Goal: Complete application form

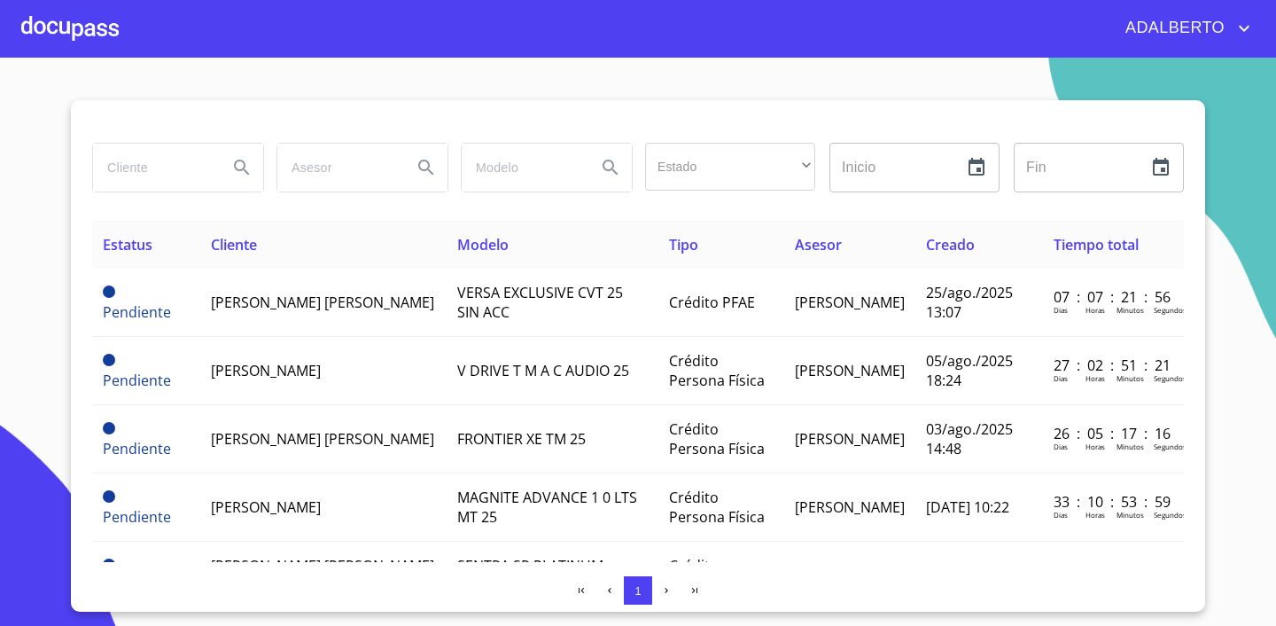
click at [78, 25] on div at bounding box center [69, 28] width 97 height 57
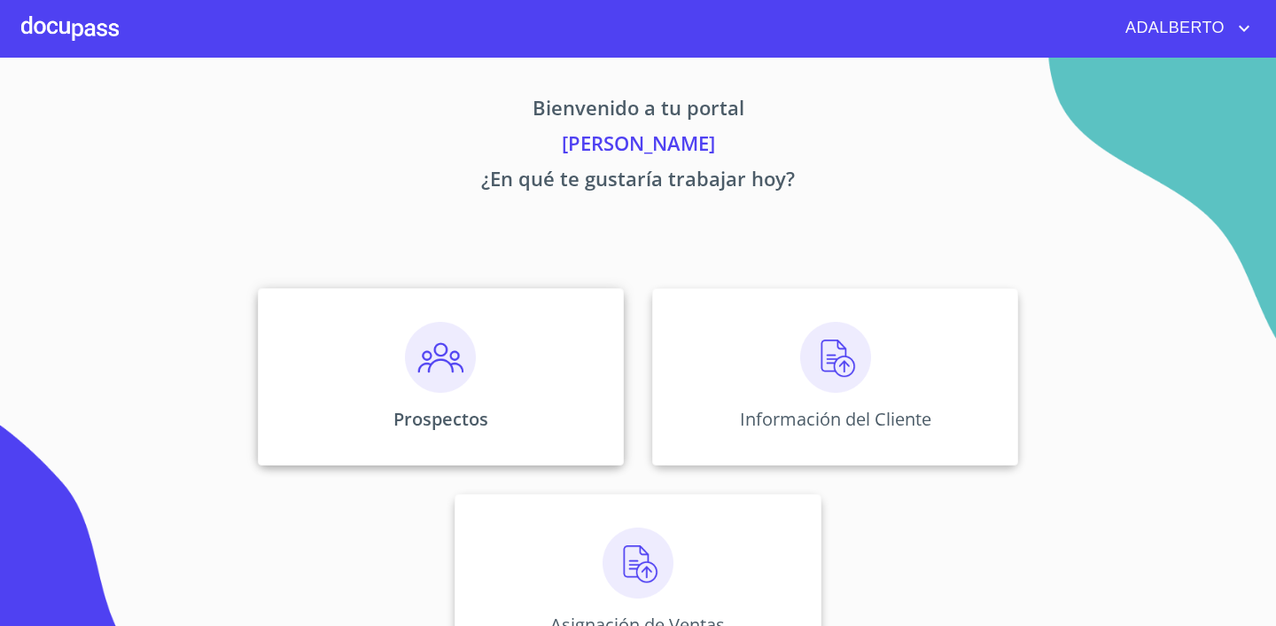
click at [449, 377] on img at bounding box center [440, 357] width 71 height 71
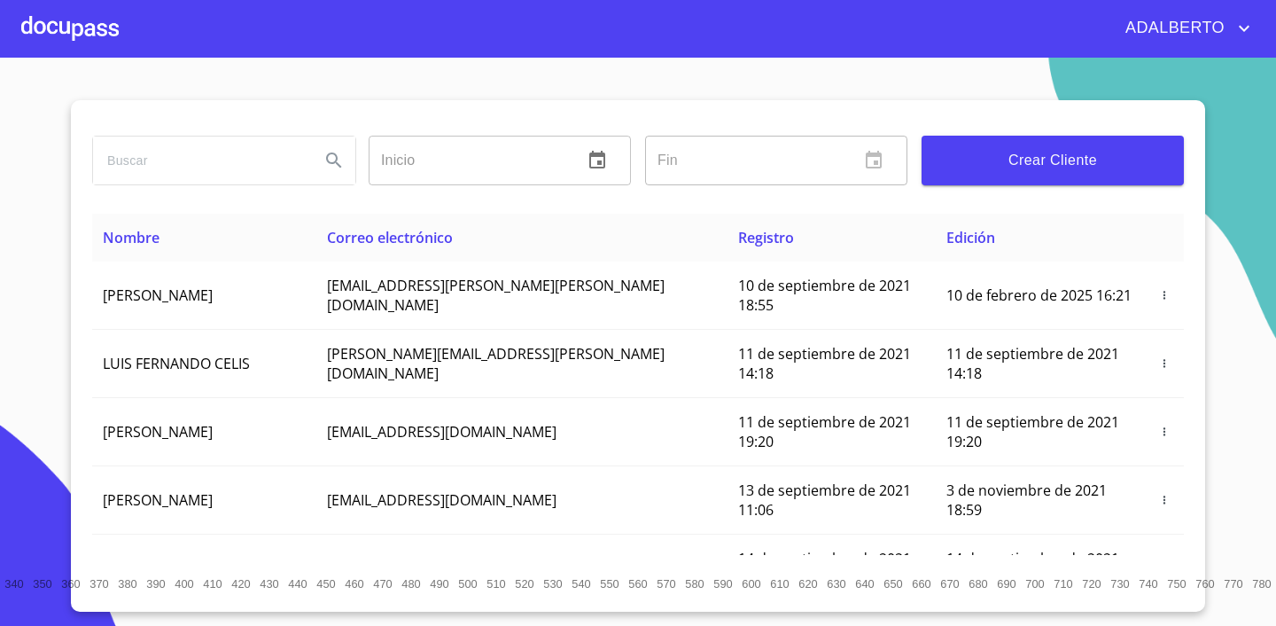
click at [102, 41] on div at bounding box center [69, 28] width 97 height 57
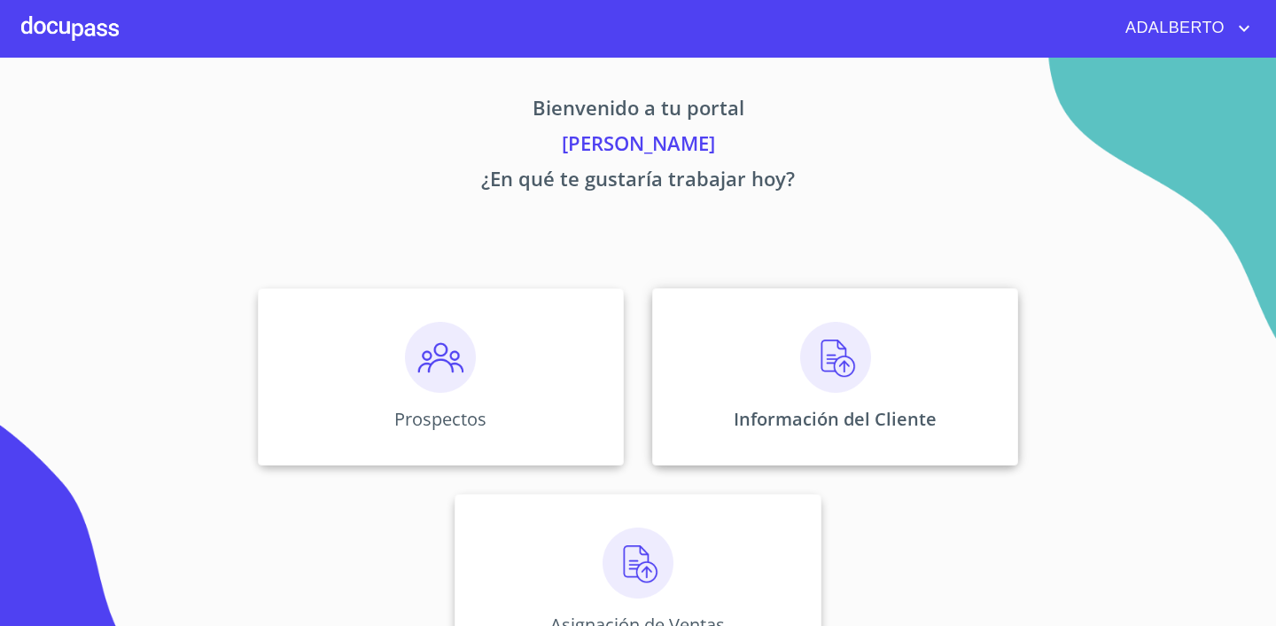
click at [852, 376] on img at bounding box center [835, 357] width 71 height 71
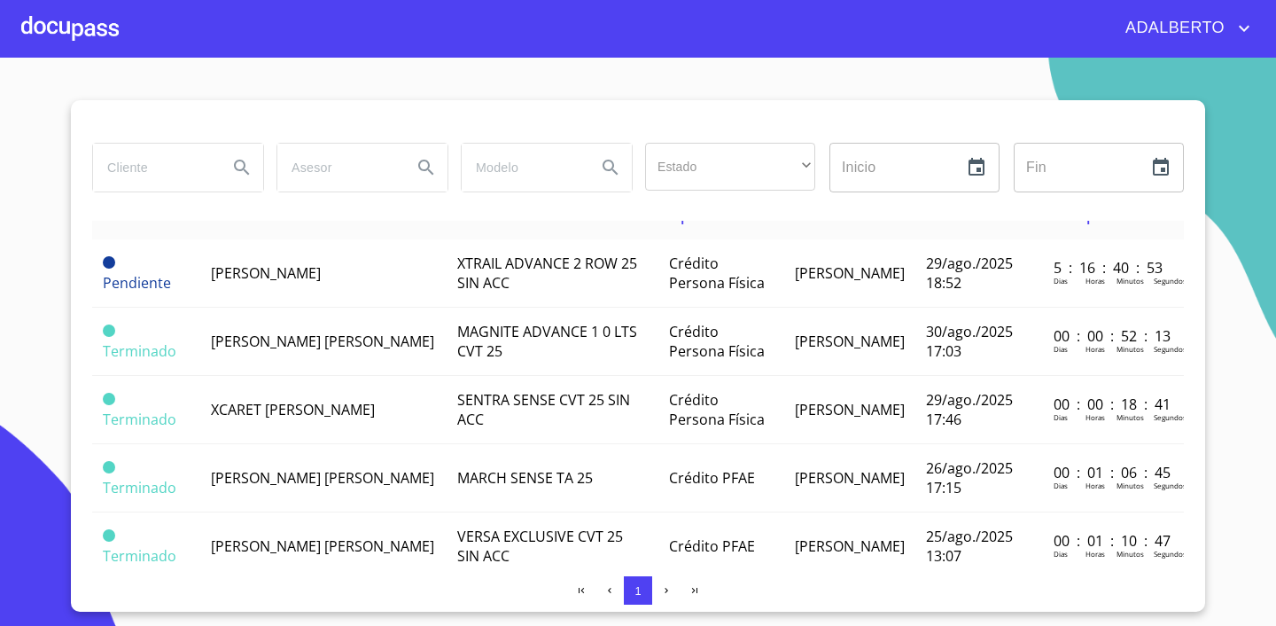
scroll to position [39, 0]
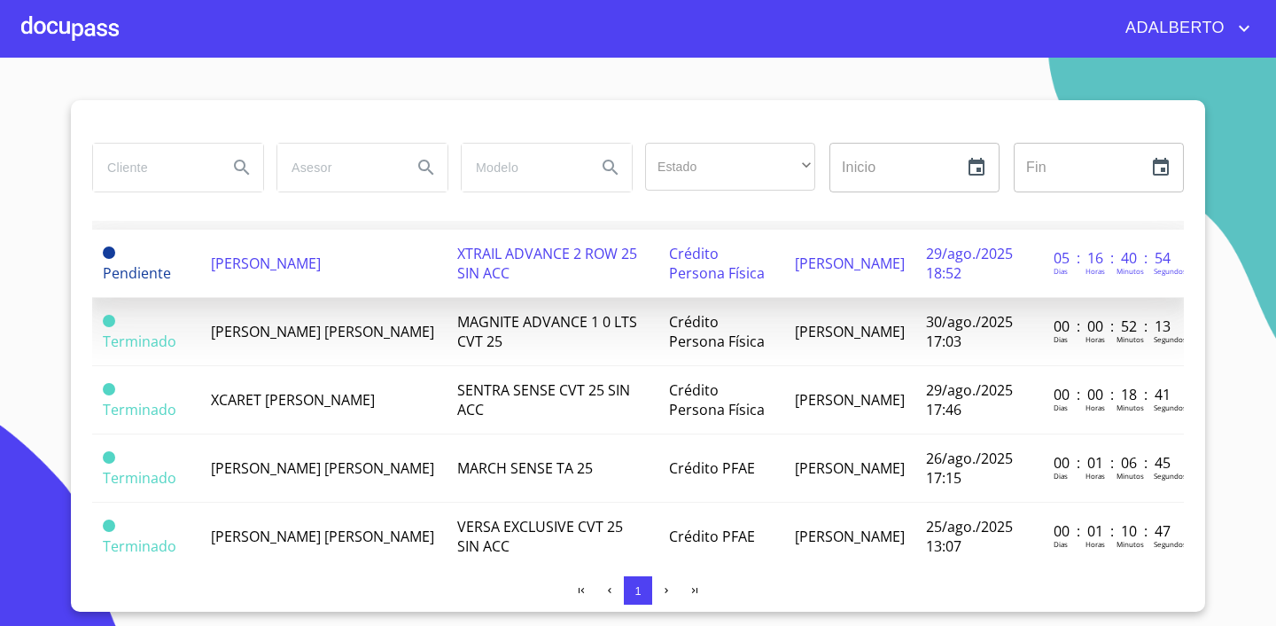
click at [291, 259] on span "[PERSON_NAME]" at bounding box center [266, 262] width 110 height 19
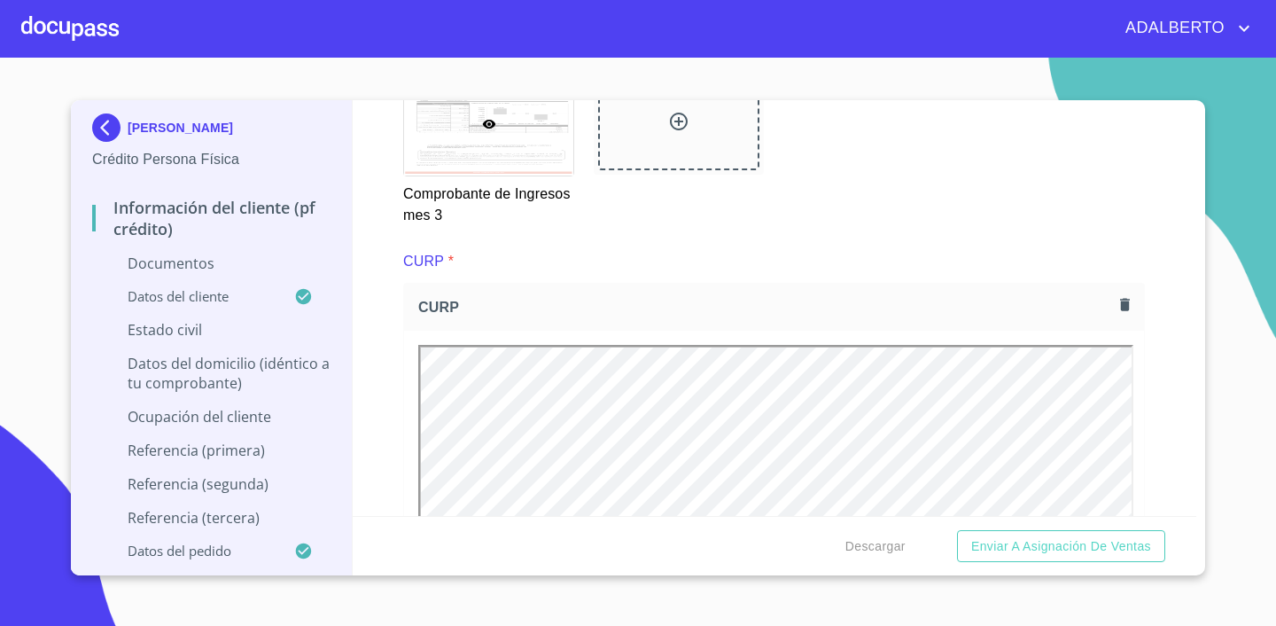
click at [1181, 336] on div "Información del cliente (PF crédito) Documentos Documento de identificación.   …" at bounding box center [775, 308] width 844 height 416
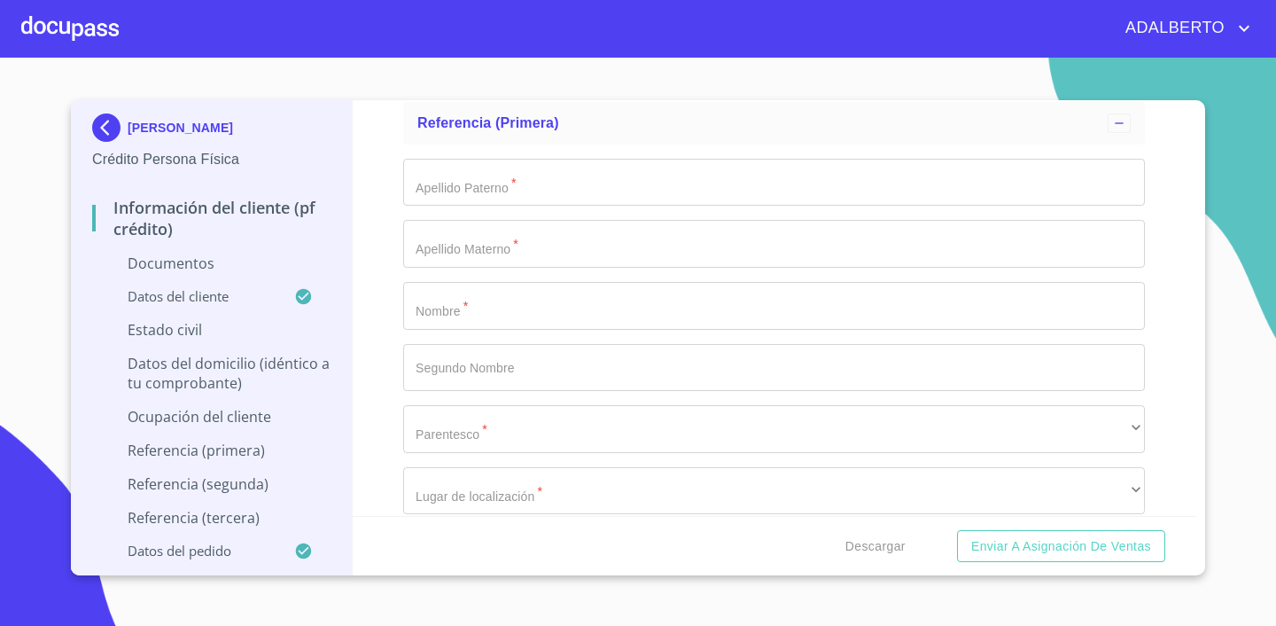
scroll to position [8740, 0]
click at [214, 418] on p "Ocupación del Cliente" at bounding box center [211, 416] width 238 height 19
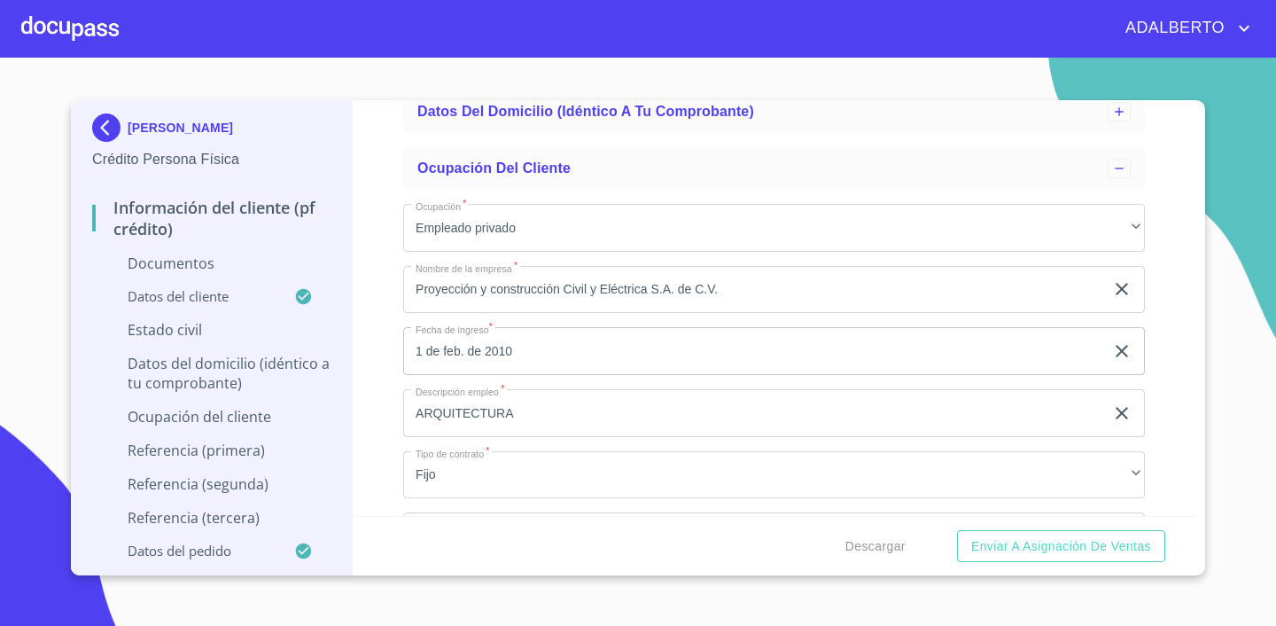
scroll to position [0, 0]
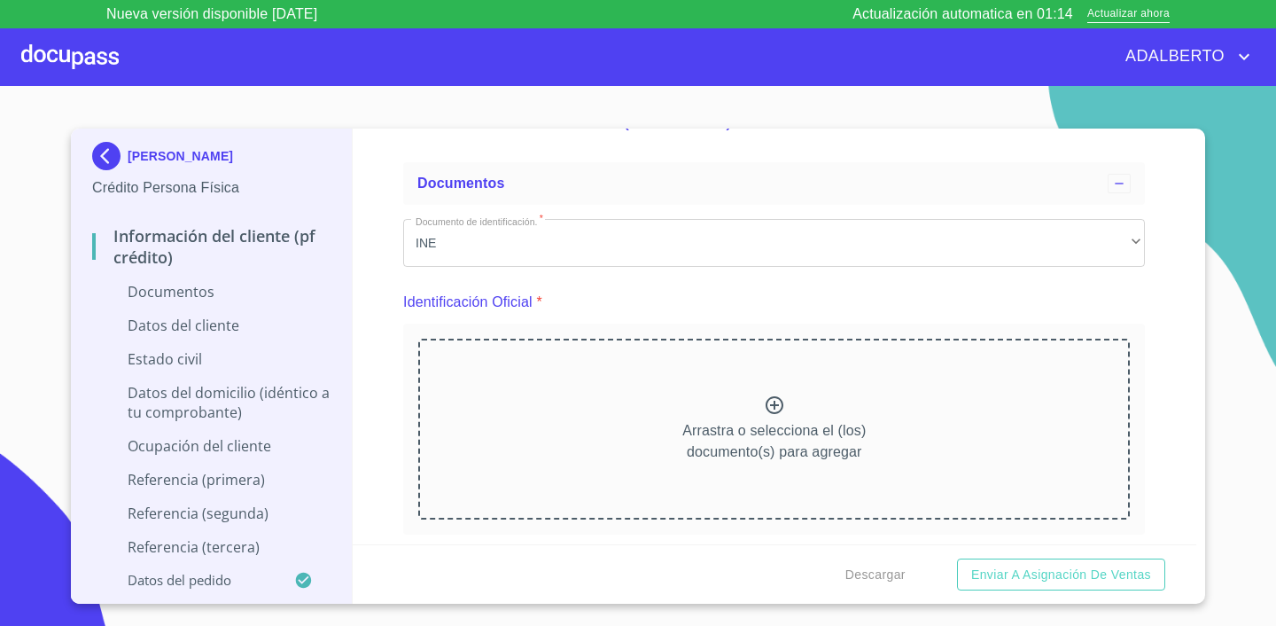
scroll to position [113, 0]
